Goal: Use online tool/utility: Utilize a website feature to perform a specific function

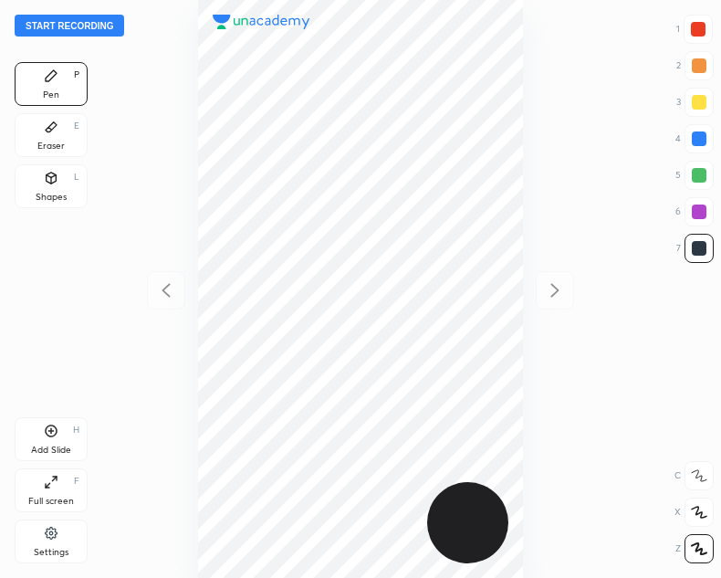
scroll to position [578, 429]
click at [65, 26] on button "Start recording" at bounding box center [70, 26] width 110 height 22
click at [695, 34] on div at bounding box center [698, 29] width 15 height 15
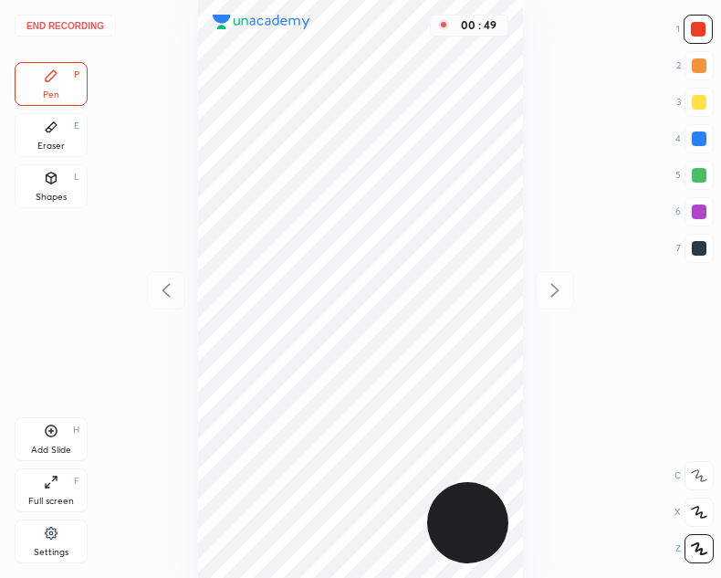
click at [49, 193] on div "Shapes" at bounding box center [51, 197] width 31 height 9
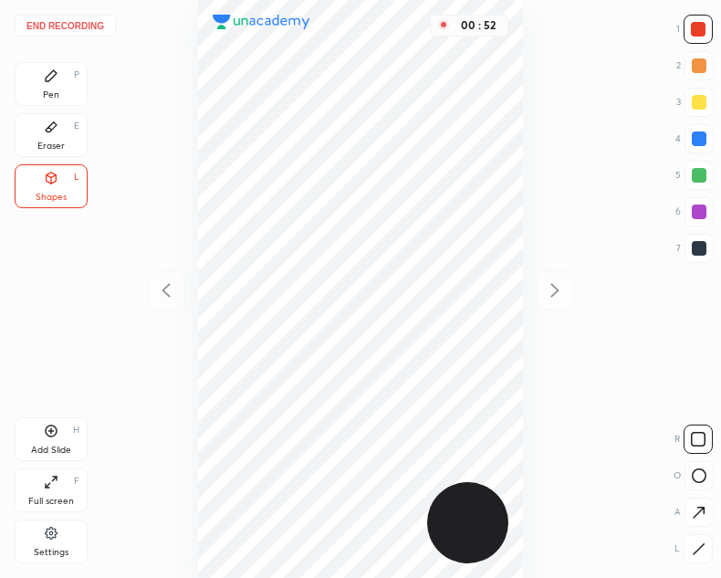
click at [52, 85] on div "Pen P" at bounding box center [51, 84] width 73 height 44
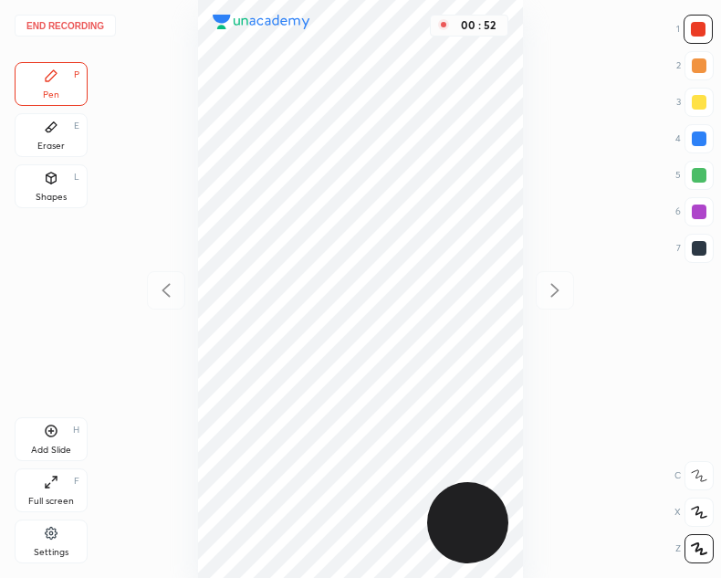
click at [697, 257] on div at bounding box center [699, 248] width 29 height 29
click at [61, 435] on div "Add Slide H" at bounding box center [51, 439] width 73 height 44
click at [160, 278] on div at bounding box center [166, 290] width 38 height 38
click at [551, 299] on icon at bounding box center [555, 290] width 22 height 22
click at [166, 286] on icon at bounding box center [166, 290] width 22 height 22
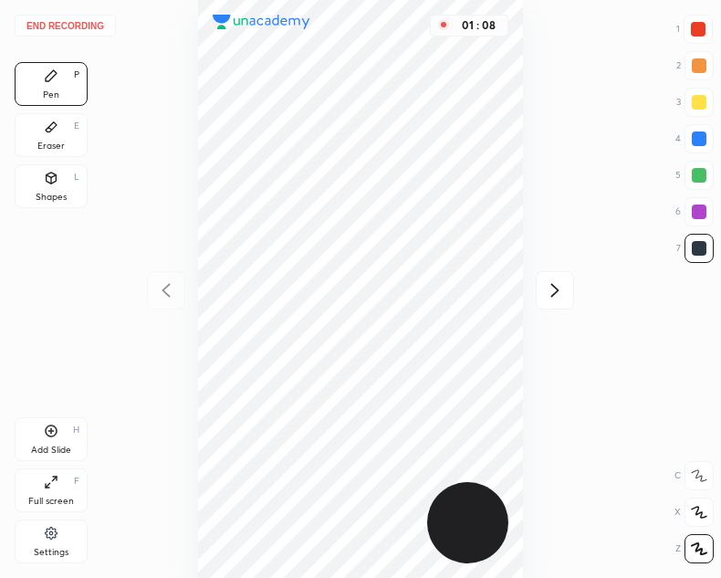
click at [559, 296] on icon at bounding box center [555, 290] width 22 height 22
click at [159, 301] on div at bounding box center [166, 290] width 38 height 38
click at [555, 299] on icon at bounding box center [555, 290] width 22 height 22
click at [60, 193] on div "Shapes" at bounding box center [51, 197] width 31 height 9
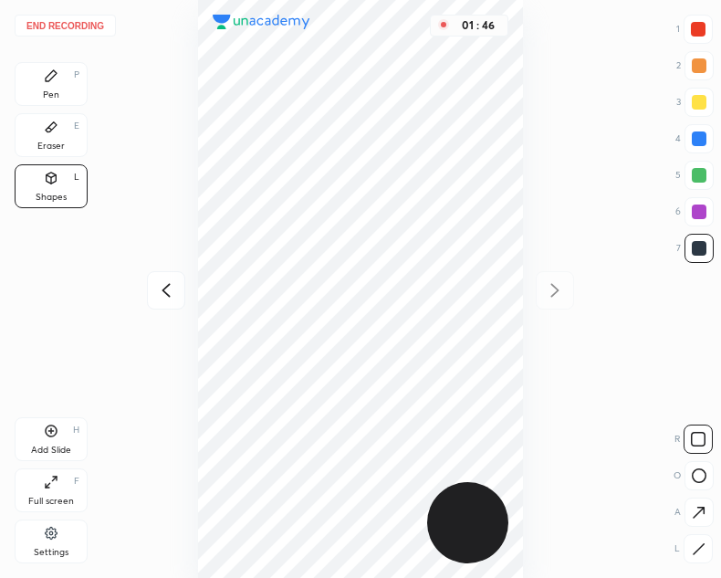
click at [69, 98] on div "Pen P" at bounding box center [51, 84] width 73 height 44
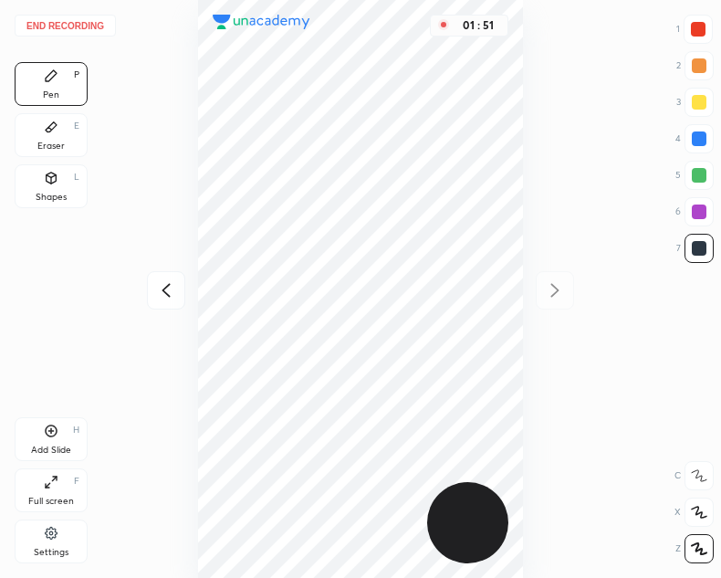
click at [68, 17] on button "End recording" at bounding box center [65, 26] width 101 height 22
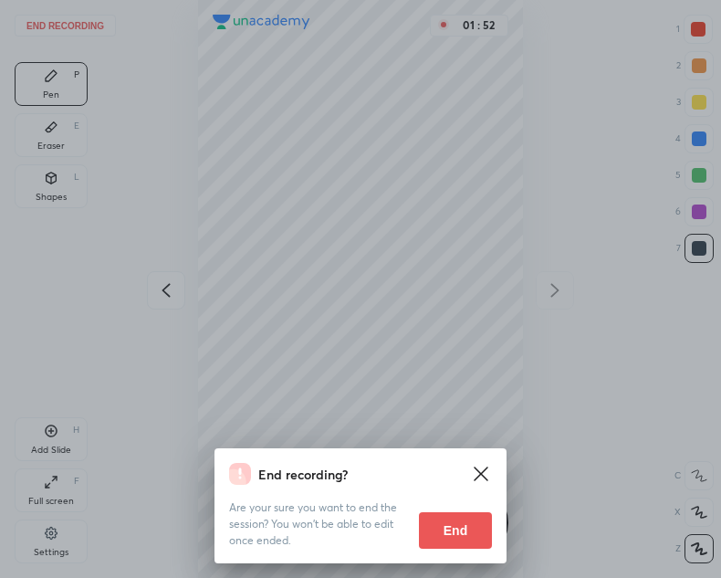
click at [440, 545] on button "End" at bounding box center [455, 530] width 73 height 37
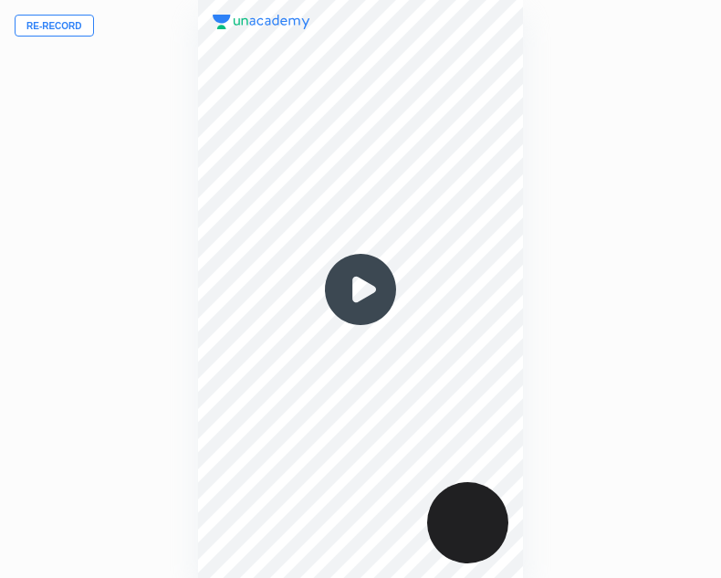
click at [361, 301] on img at bounding box center [361, 290] width 88 height 88
